Goal: Task Accomplishment & Management: Manage account settings

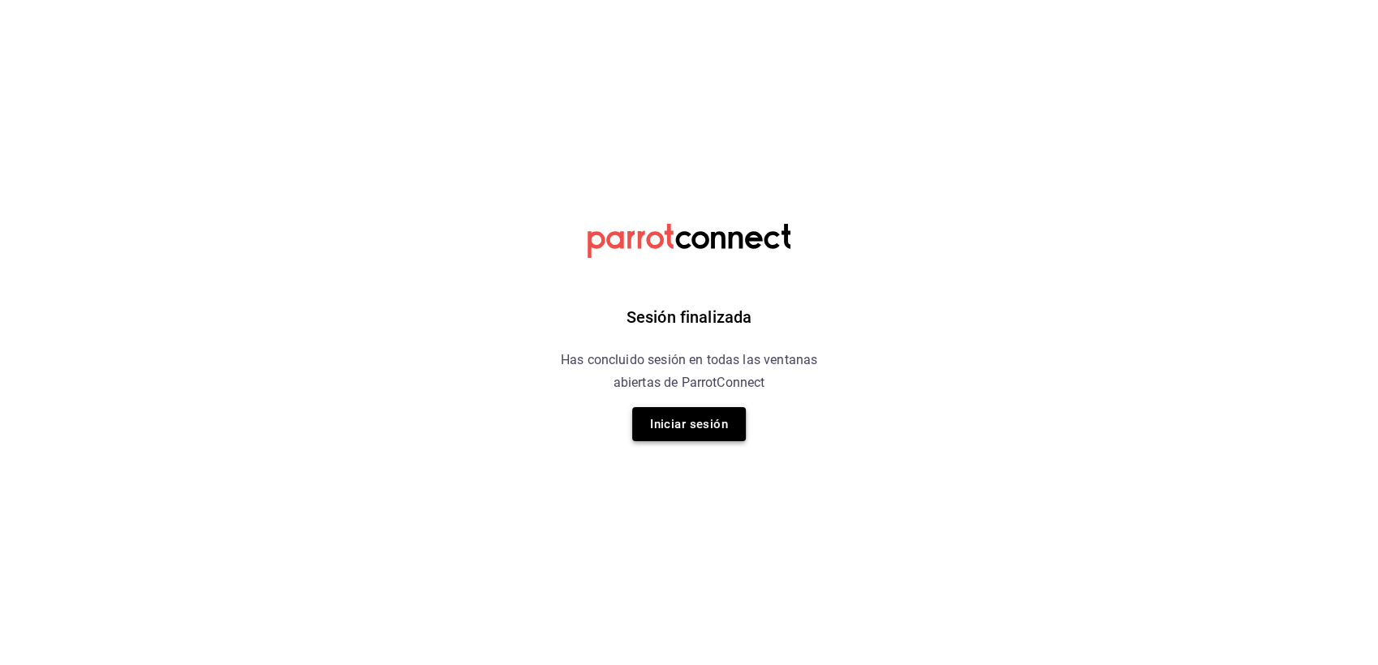
click at [678, 419] on button "Iniciar sesión" at bounding box center [689, 424] width 114 height 34
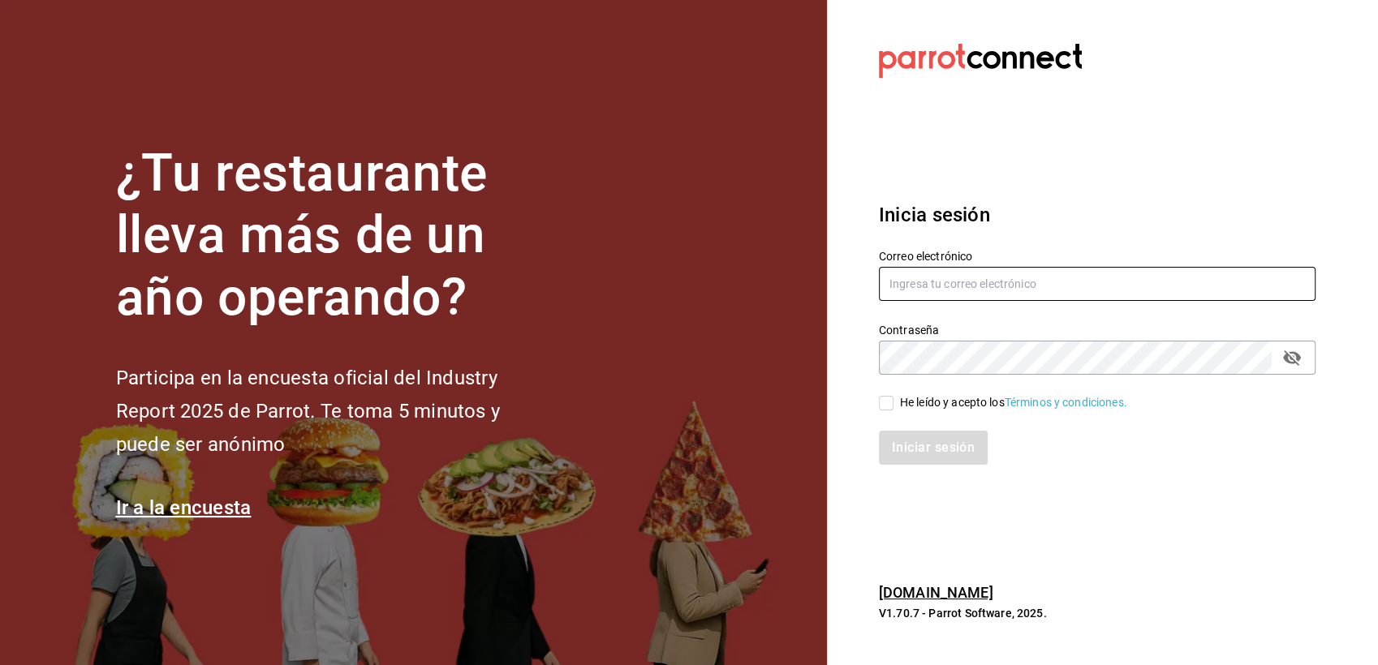
type input "paless9383@gmail.com"
click at [891, 403] on input "He leído y acepto los Términos y condiciones." at bounding box center [886, 403] width 15 height 15
checkbox input "true"
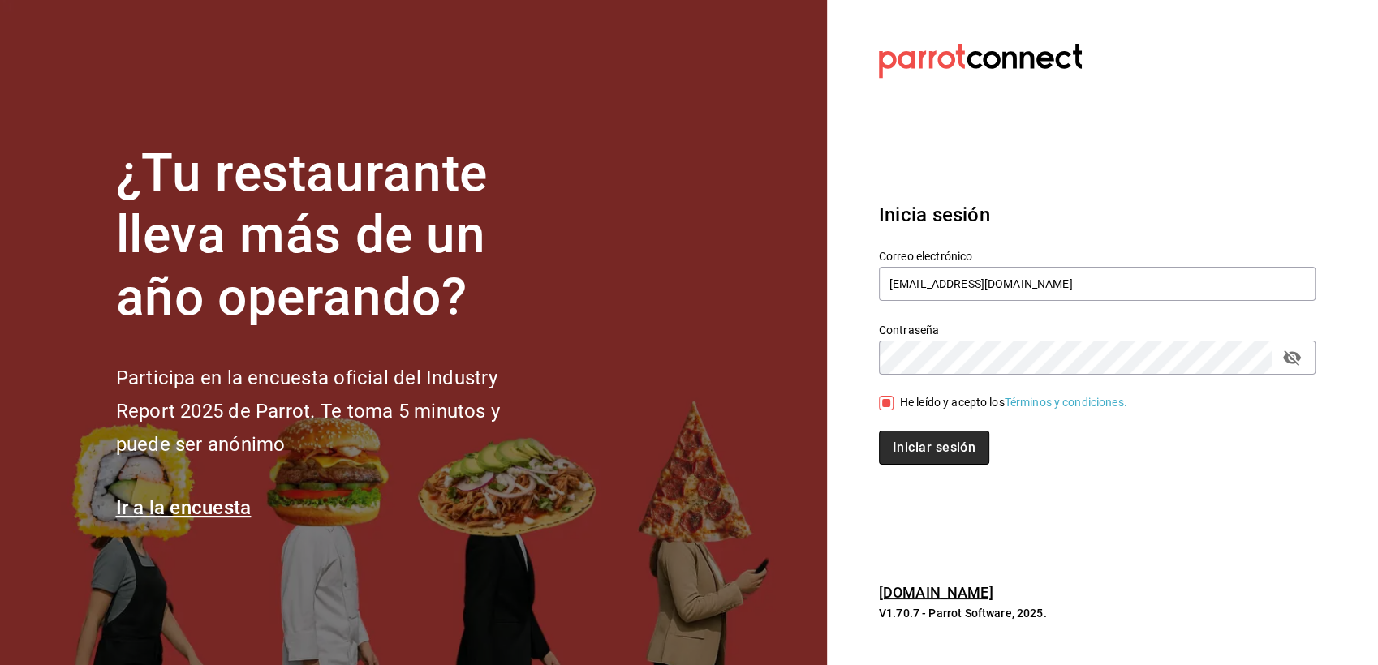
click at [911, 454] on button "Iniciar sesión" at bounding box center [934, 448] width 110 height 34
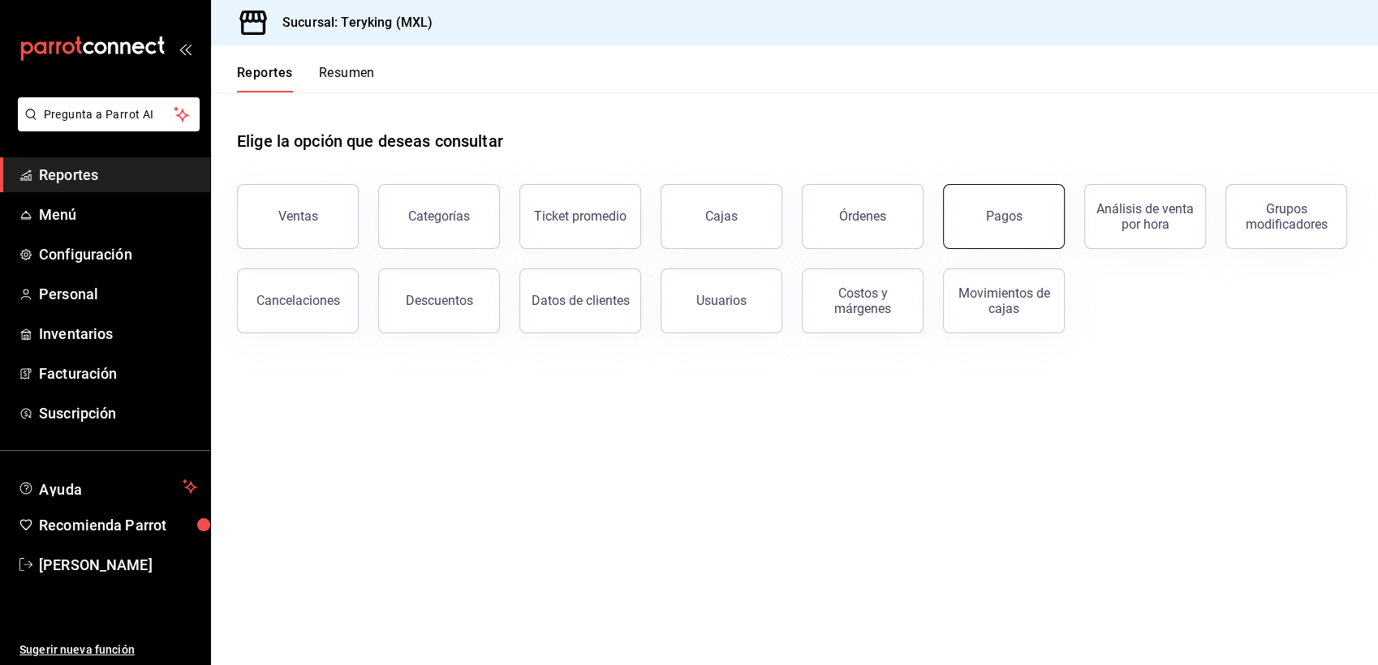
click at [1009, 228] on button "Pagos" at bounding box center [1004, 216] width 122 height 65
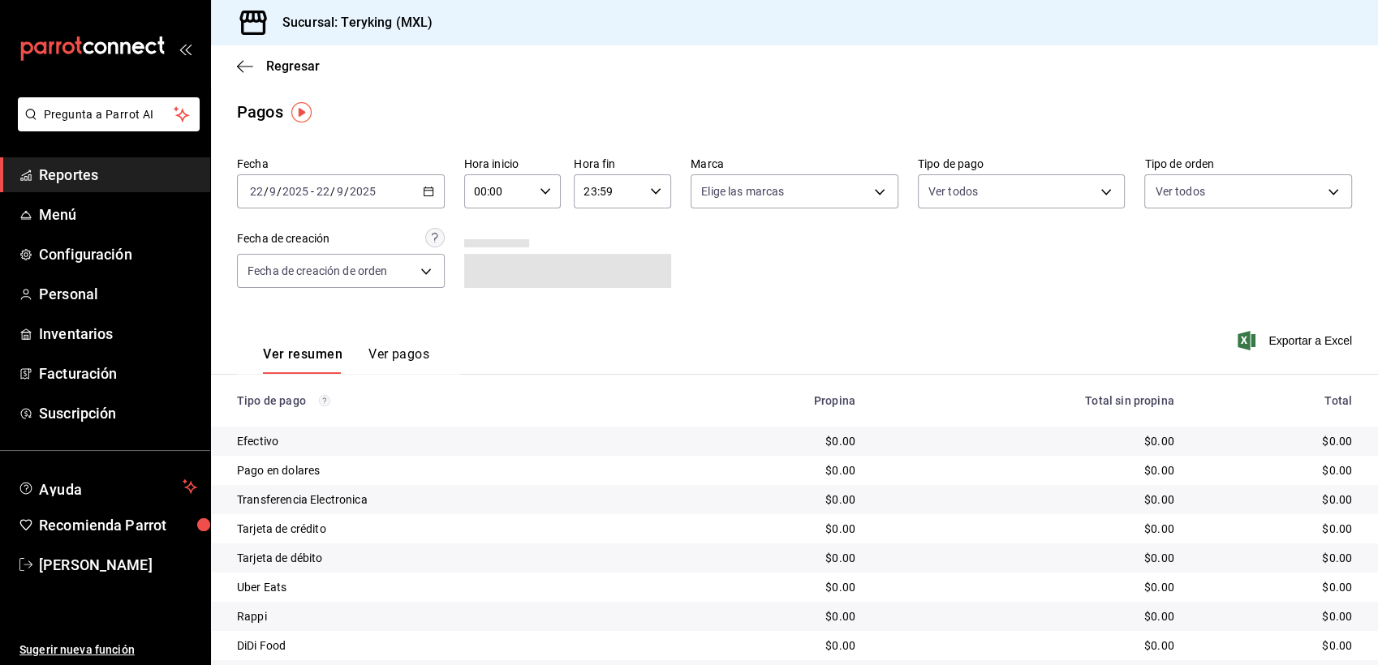
click at [428, 186] on icon "button" at bounding box center [428, 191] width 11 height 11
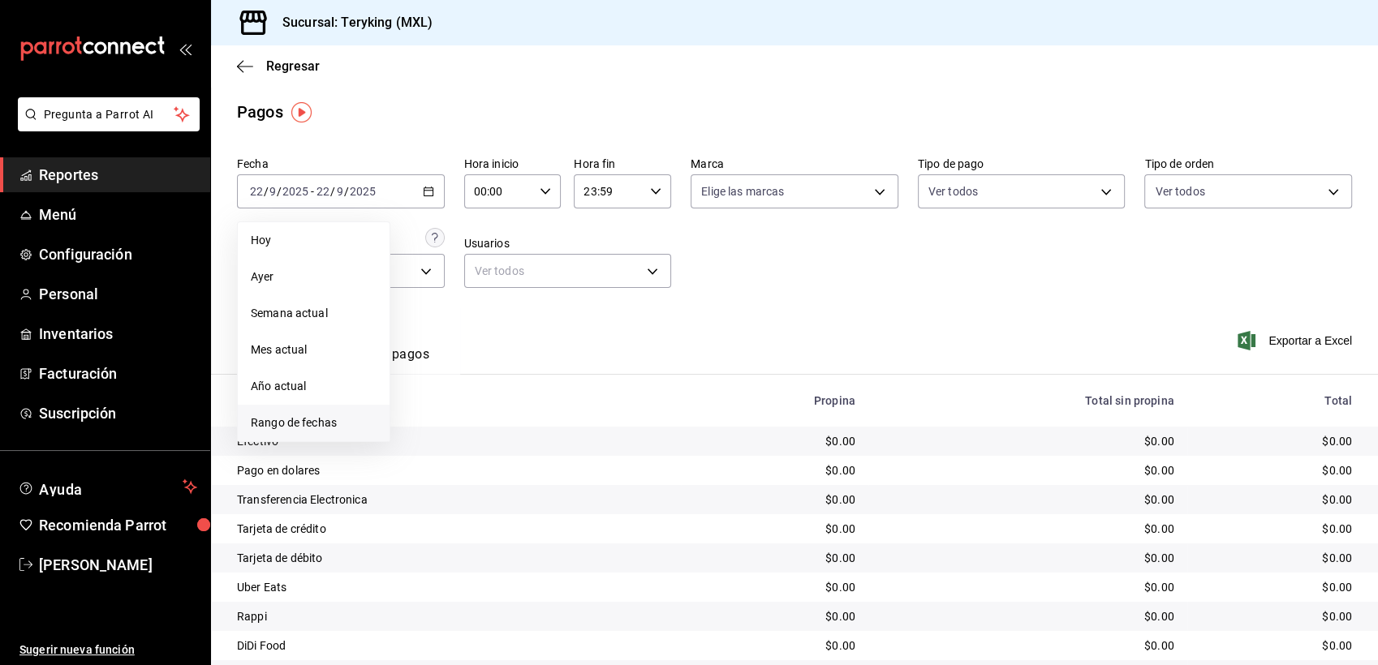
click at [275, 427] on span "Rango de fechas" at bounding box center [314, 423] width 126 height 17
click at [565, 365] on abbr "20" at bounding box center [567, 370] width 11 height 11
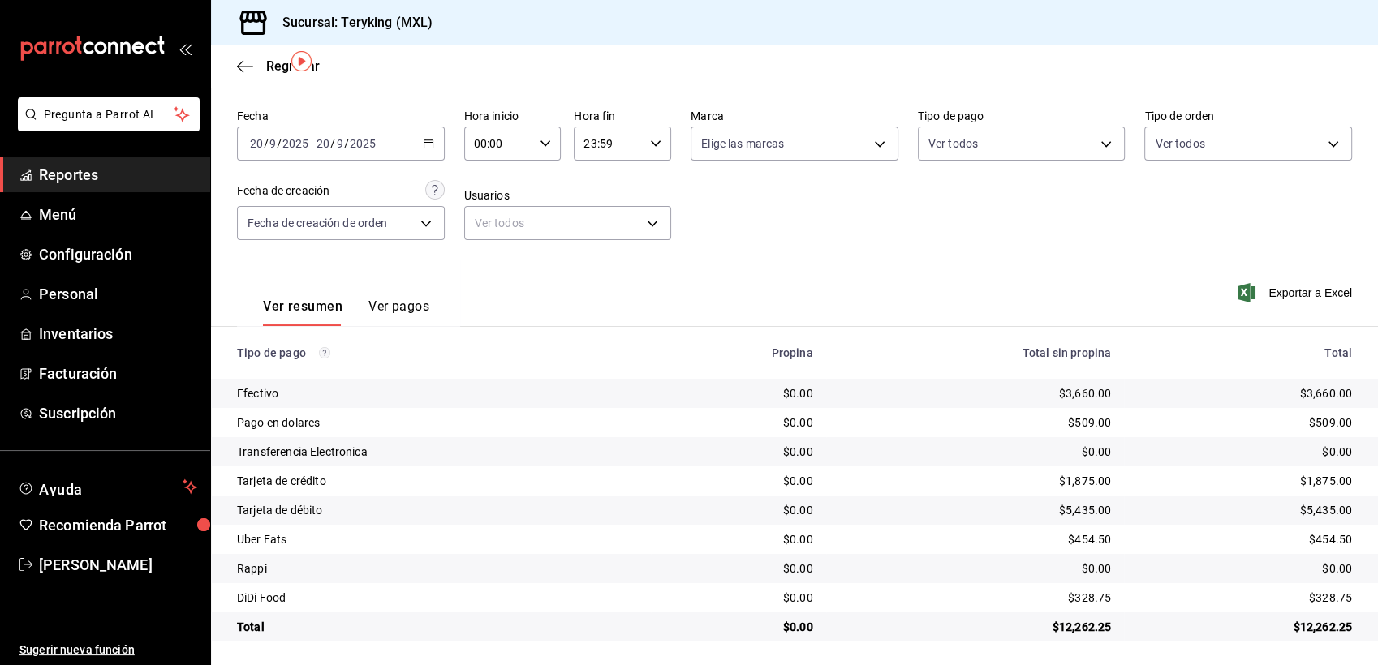
scroll to position [51, 0]
click at [1073, 221] on div "Fecha [DATE] [DATE] - [DATE] [DATE] Hora inicio 00:00 Hora inicio Hora fin 23:5…" at bounding box center [794, 178] width 1115 height 157
click at [1176, 245] on div "Fecha [DATE] [DATE] - [DATE] [DATE] Hora inicio 00:00 Hora inicio Hora fin 23:5…" at bounding box center [794, 178] width 1115 height 157
click at [1013, 277] on div "Ver resumen Ver pagos Exportar a Excel" at bounding box center [794, 300] width 1167 height 86
click at [431, 139] on div "[DATE] [DATE] - [DATE] [DATE]" at bounding box center [341, 141] width 208 height 34
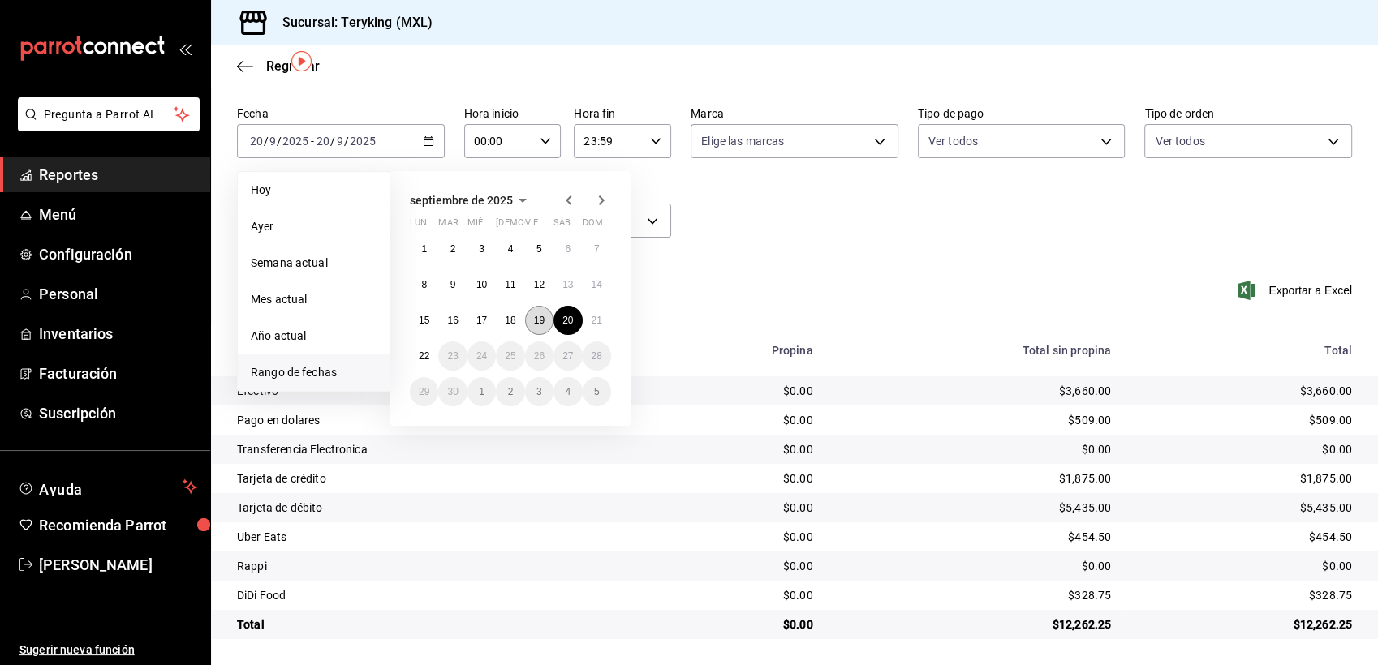
click at [534, 325] on abbr "19" at bounding box center [539, 320] width 11 height 11
click at [566, 325] on abbr "20" at bounding box center [567, 320] width 11 height 11
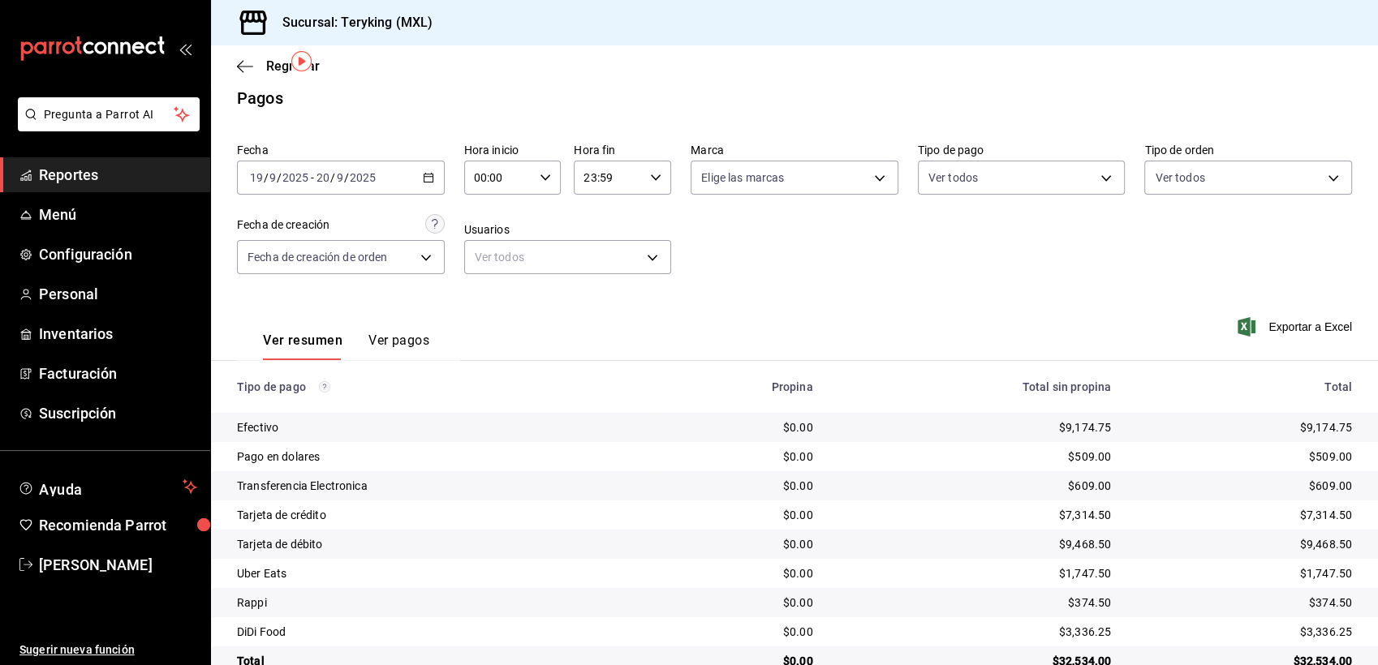
scroll to position [51, 0]
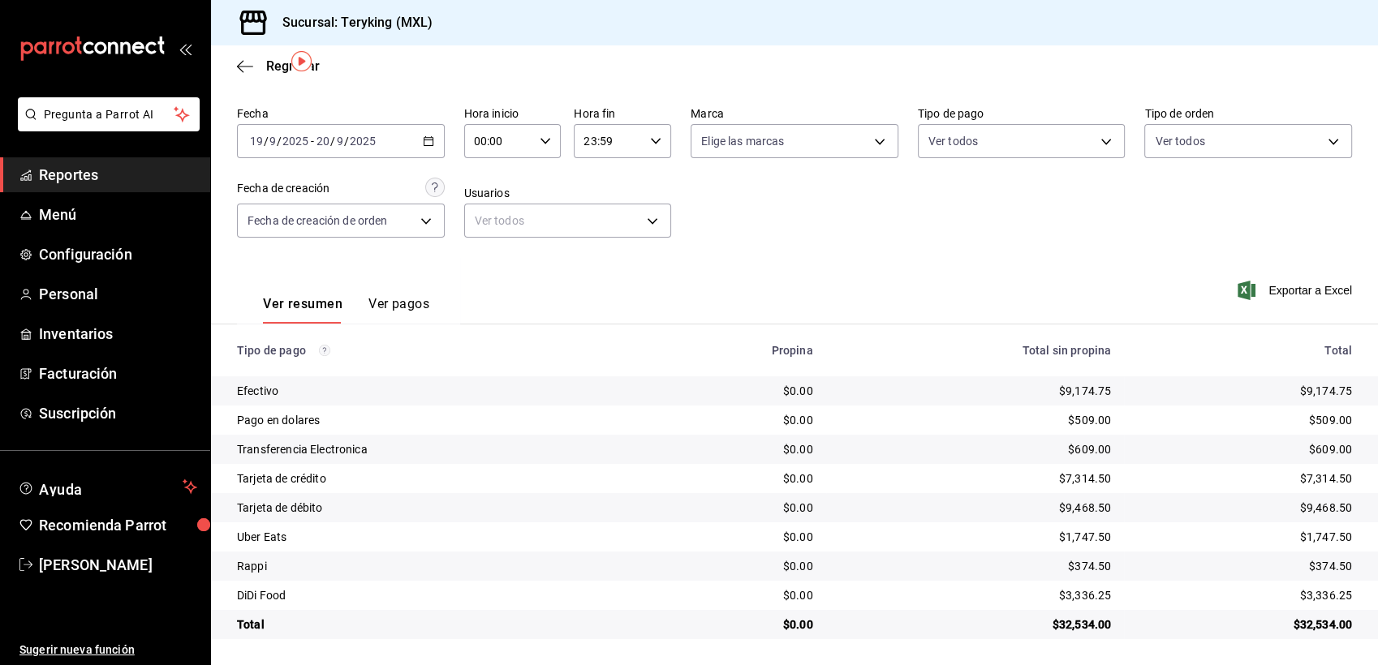
click at [67, 174] on span "Reportes" at bounding box center [118, 175] width 158 height 22
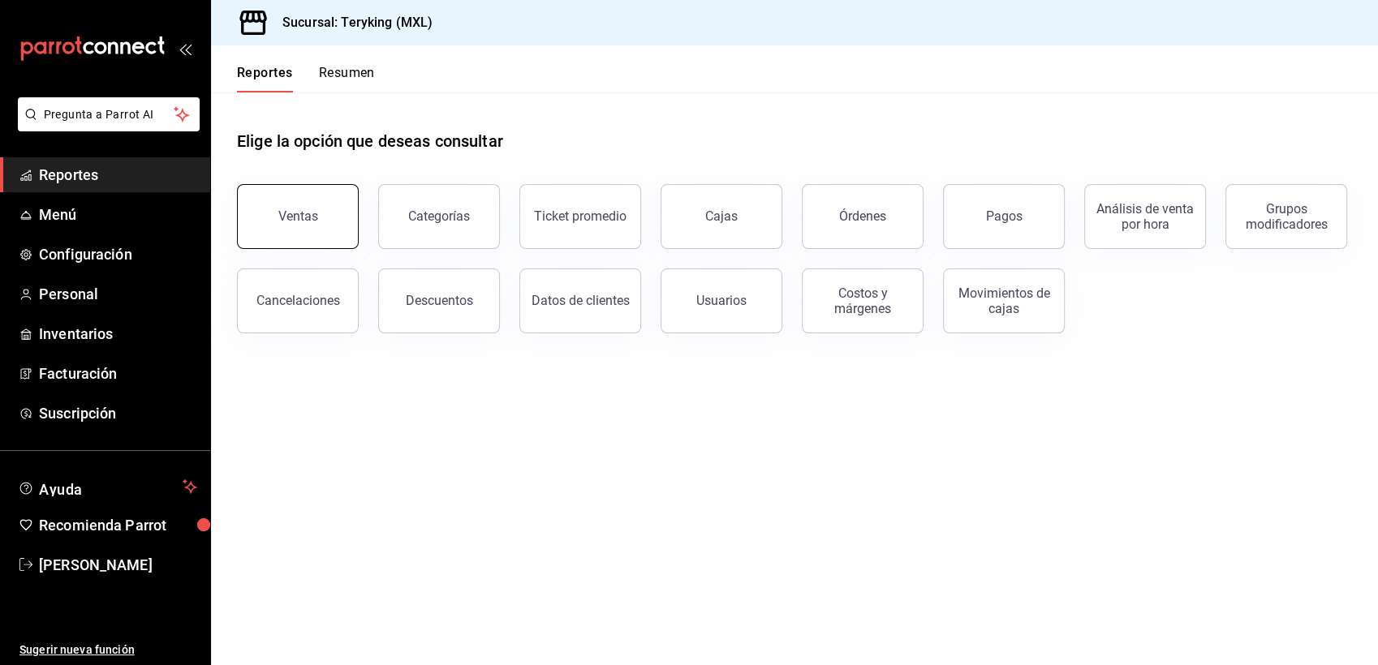
click at [296, 224] on button "Ventas" at bounding box center [298, 216] width 122 height 65
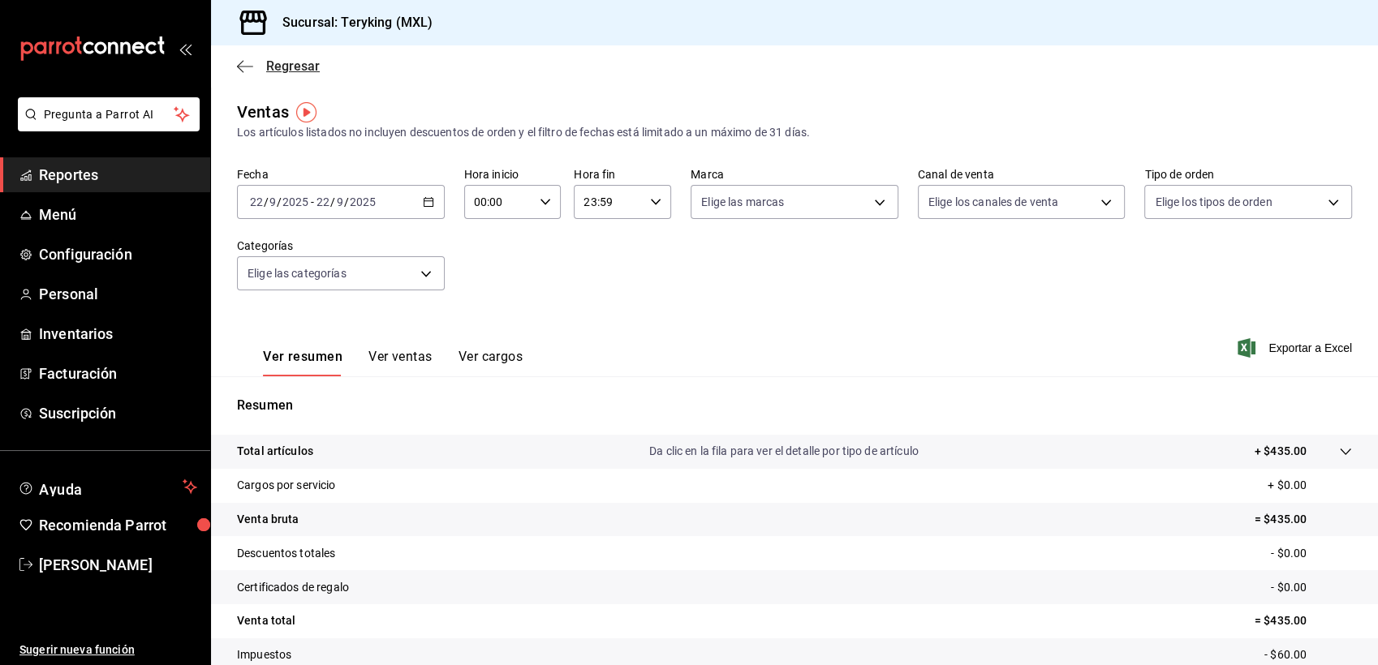
click at [304, 68] on span "Regresar" at bounding box center [293, 65] width 54 height 15
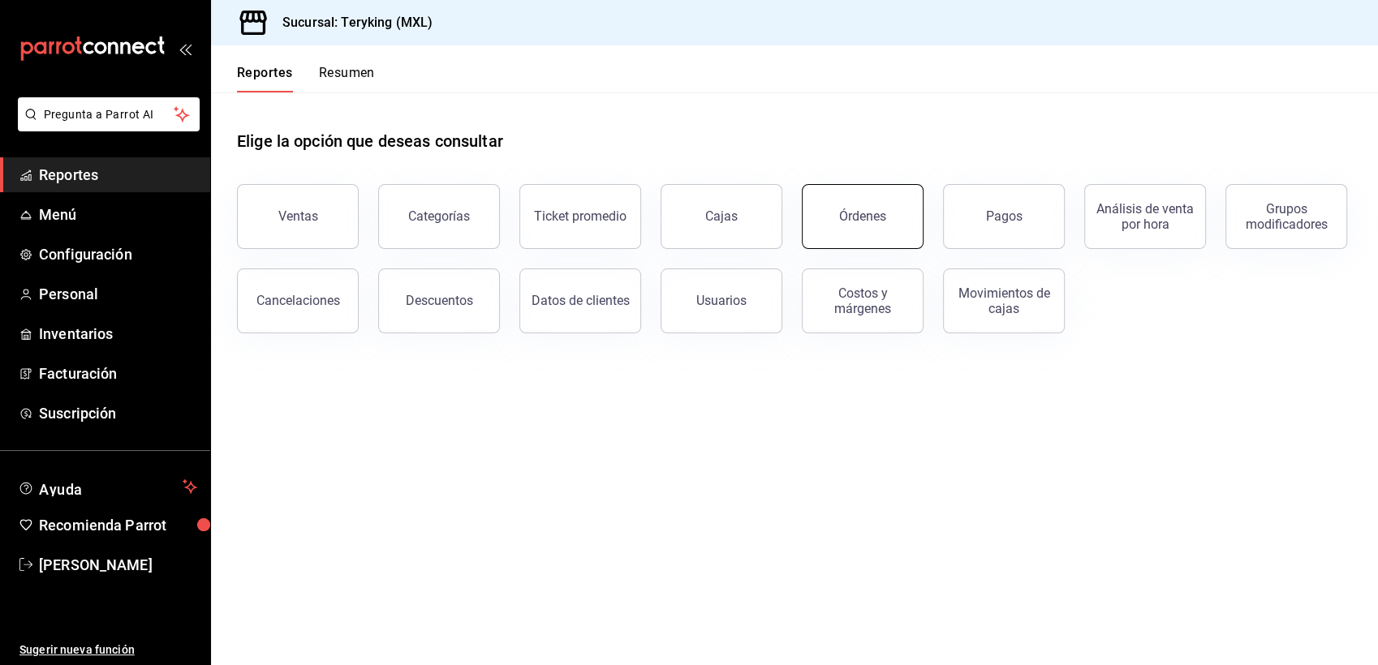
click at [838, 226] on button "Órdenes" at bounding box center [863, 216] width 122 height 65
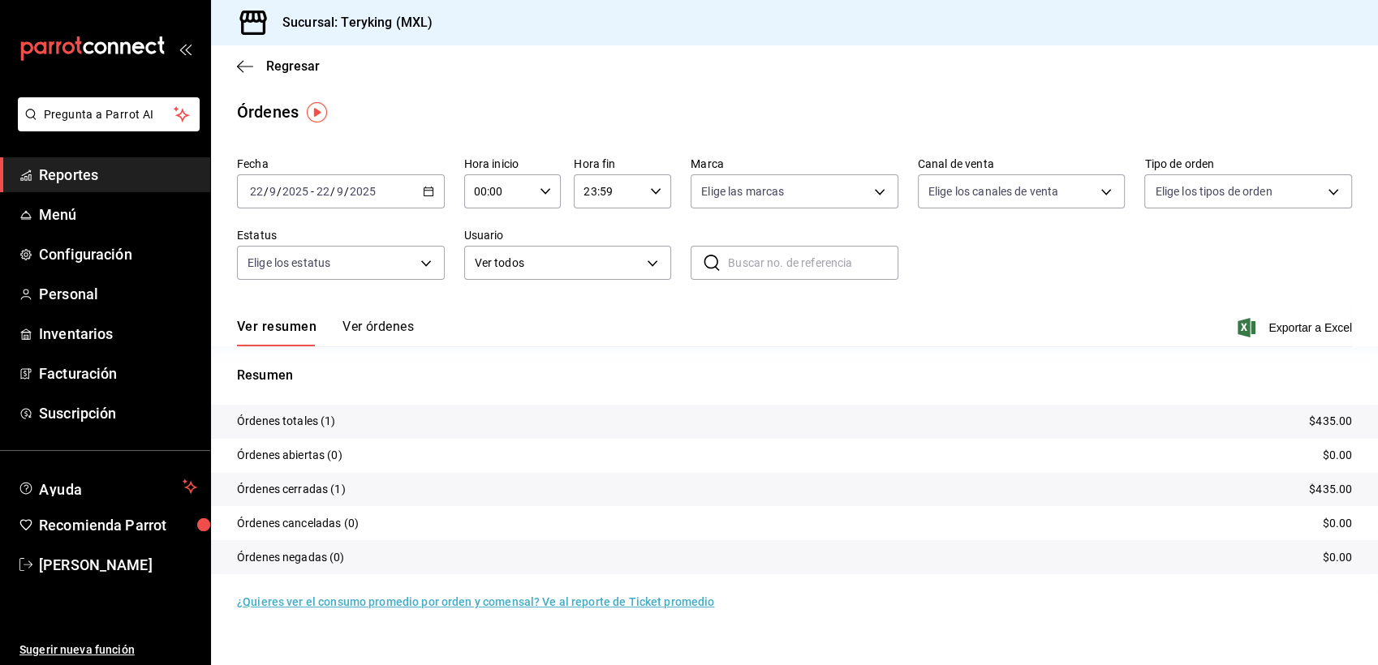
click at [395, 323] on button "Ver órdenes" at bounding box center [377, 333] width 71 height 28
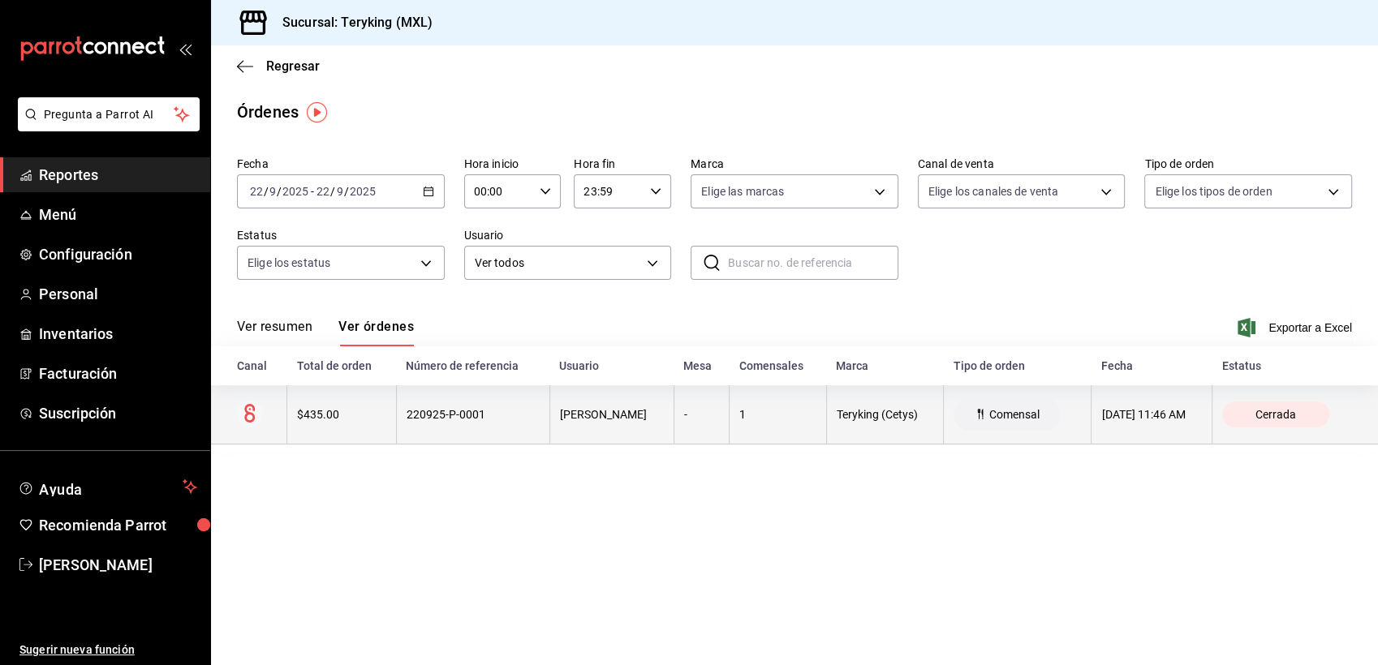
click at [409, 408] on div "220925-P-0001" at bounding box center [473, 414] width 133 height 13
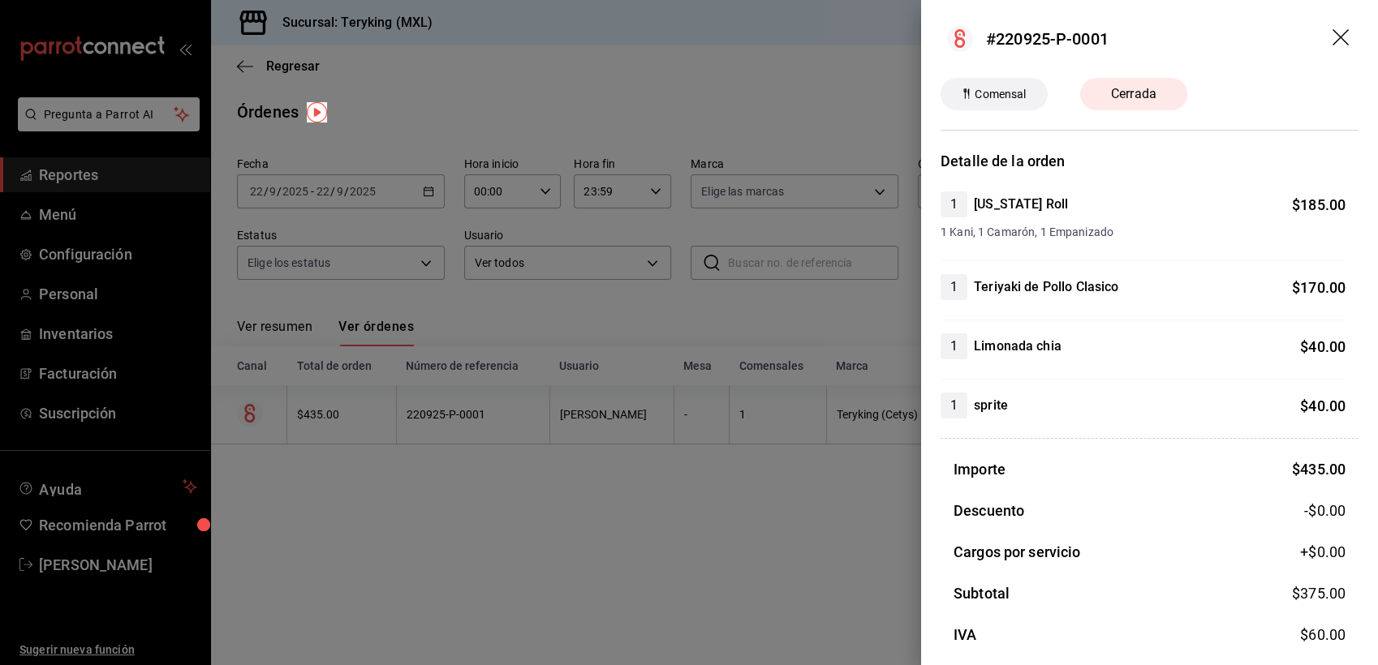
click at [554, 64] on div at bounding box center [689, 332] width 1378 height 665
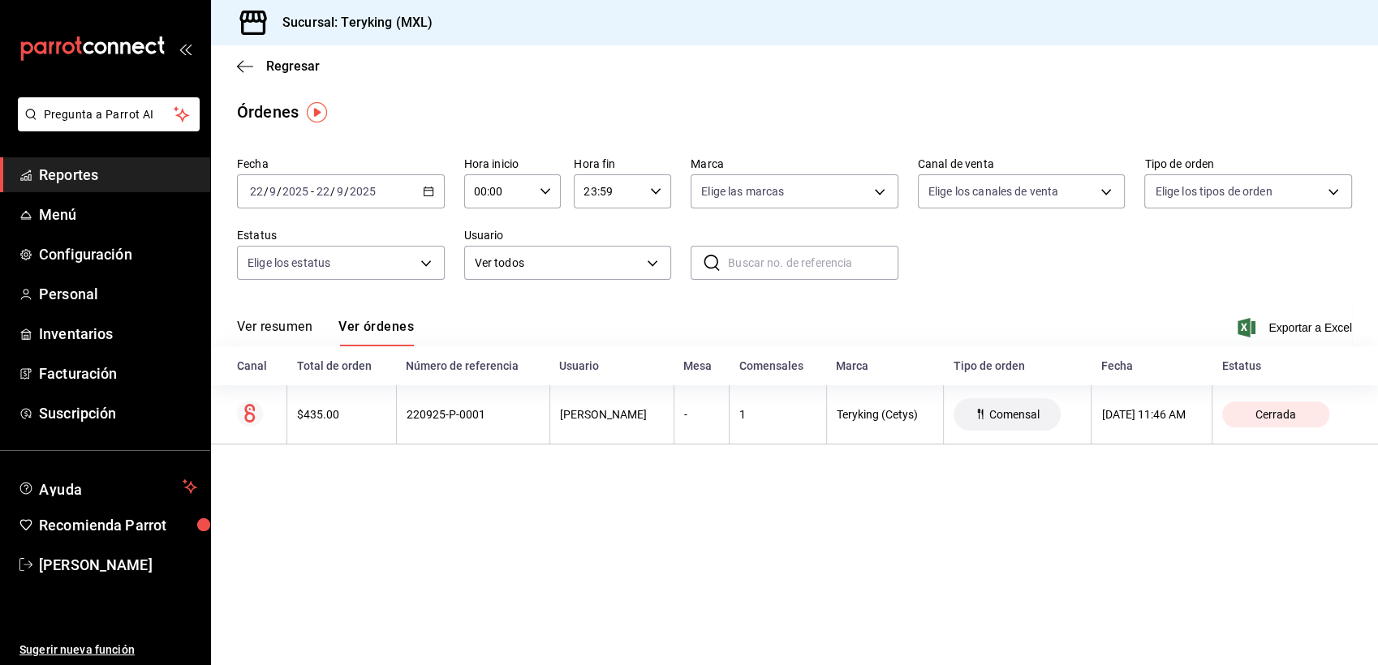
click at [751, 149] on main "Regresar Órdenes Fecha [DATE] [DATE] - [DATE] [DATE] Hora inicio 00:00 Hora ini…" at bounding box center [794, 355] width 1167 height 620
click at [300, 72] on span "Regresar" at bounding box center [293, 65] width 54 height 15
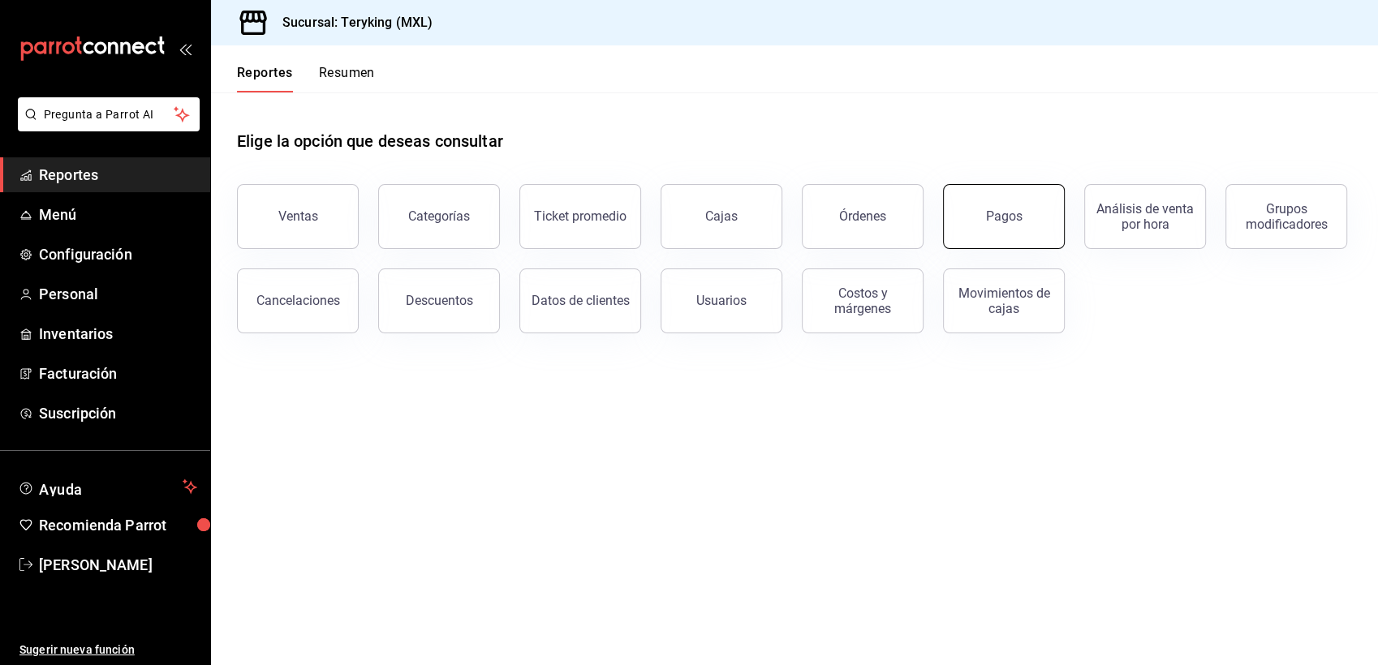
click at [996, 223] on div "Pagos" at bounding box center [1004, 216] width 37 height 15
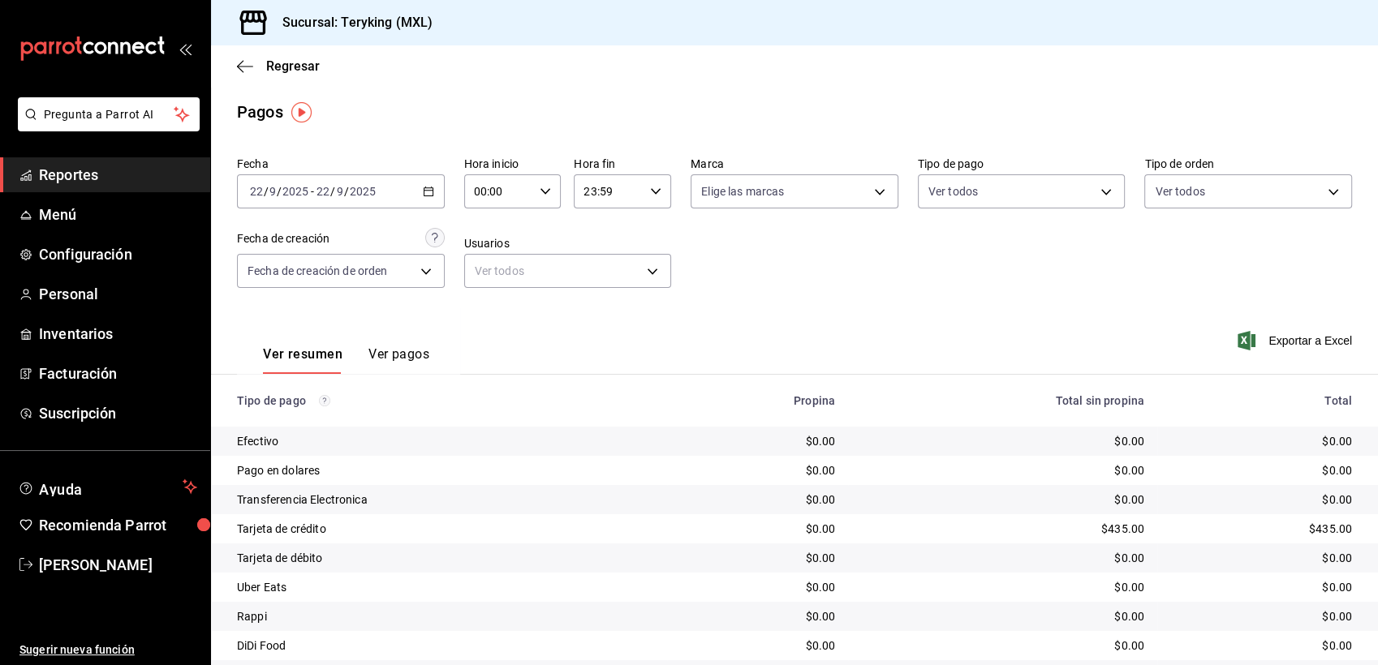
click at [863, 250] on div "Fecha [DATE] [DATE] - [DATE] [DATE] Hora inicio 00:00 Hora inicio Hora fin 23:5…" at bounding box center [794, 228] width 1115 height 157
click at [424, 187] on icon "button" at bounding box center [428, 191] width 11 height 11
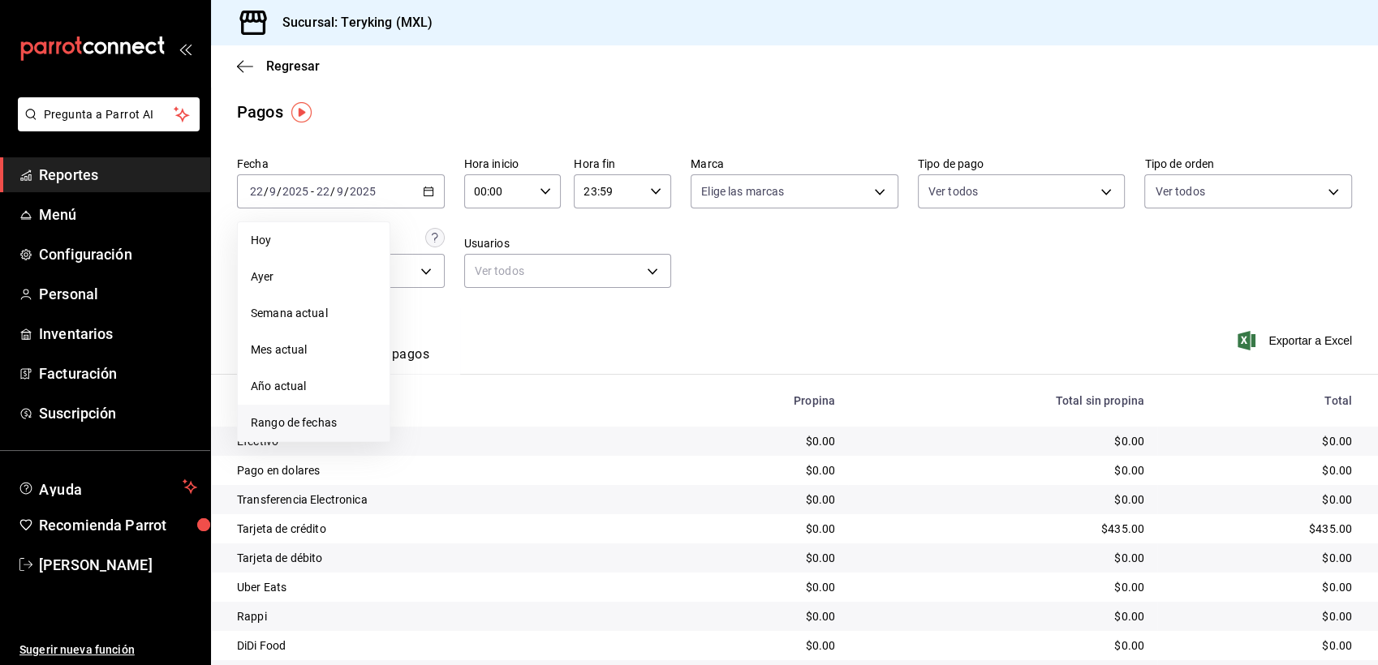
click at [325, 423] on span "Rango de fechas" at bounding box center [314, 423] width 126 height 17
click at [539, 363] on button "19" at bounding box center [539, 370] width 28 height 29
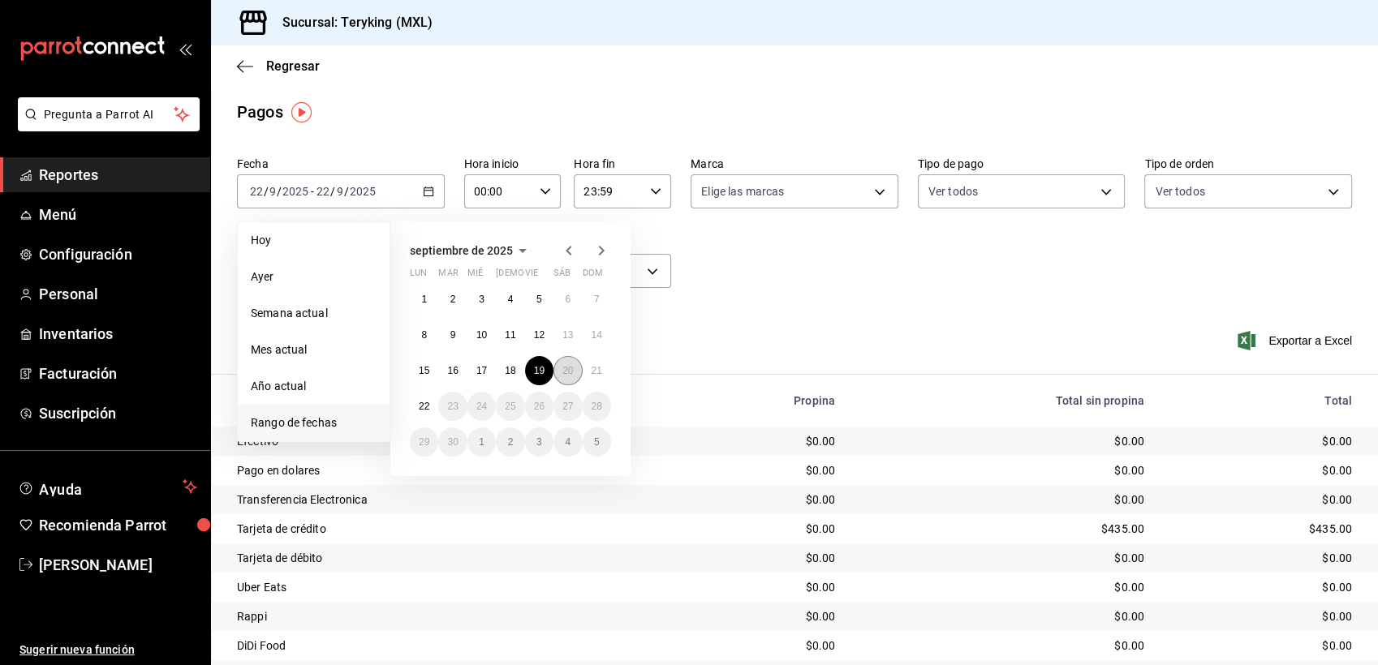
click at [566, 372] on abbr "20" at bounding box center [567, 370] width 11 height 11
